Goal: Check status: Check status

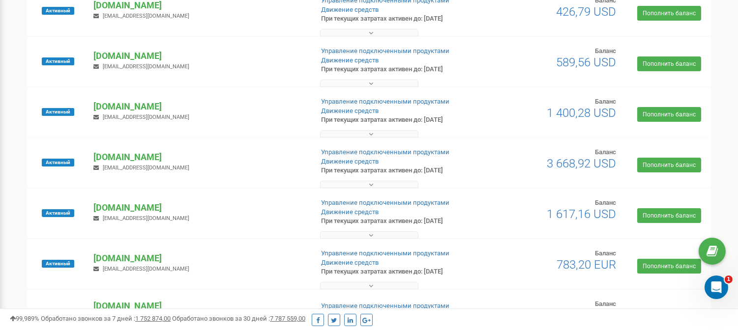
scroll to position [238, 0]
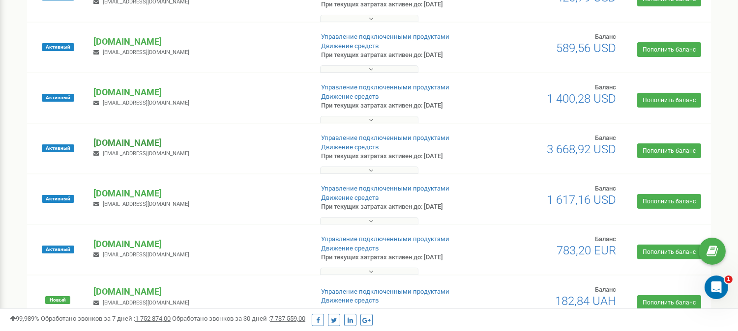
click at [112, 141] on p "[DOMAIN_NAME]" at bounding box center [198, 143] width 211 height 13
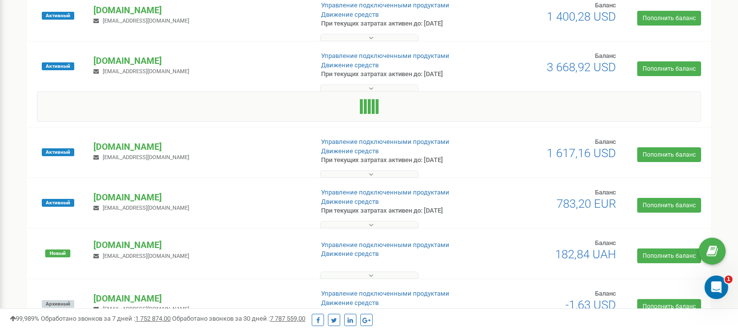
scroll to position [347, 0]
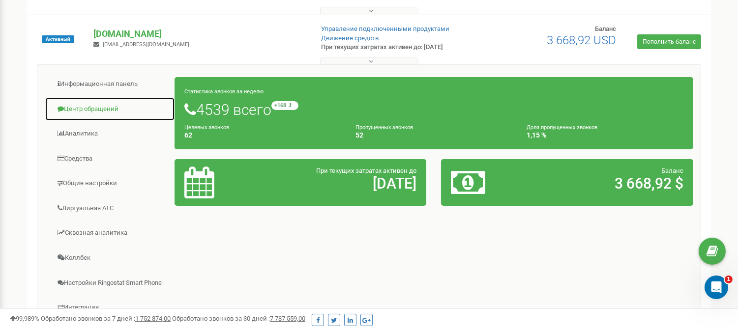
click at [104, 109] on link "Центр обращений" at bounding box center [110, 109] width 130 height 24
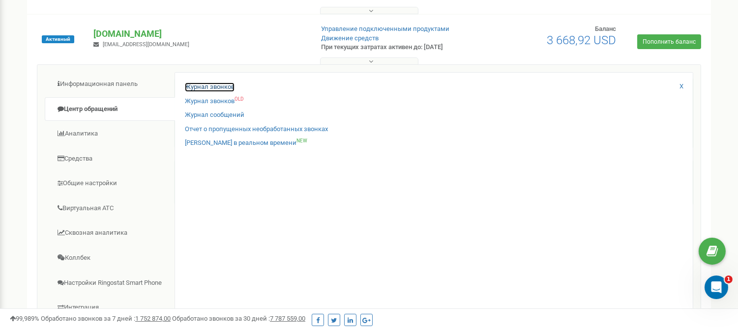
click at [227, 86] on link "Журнал звонков" at bounding box center [210, 87] width 50 height 9
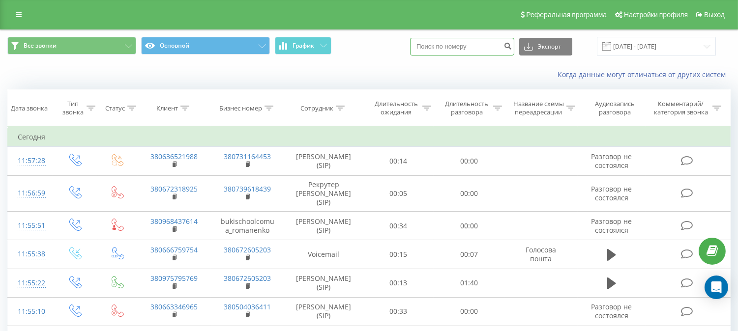
click at [449, 46] on input at bounding box center [462, 47] width 104 height 18
paste input "0997257661"
type input "0997257661"
